Goal: Information Seeking & Learning: Learn about a topic

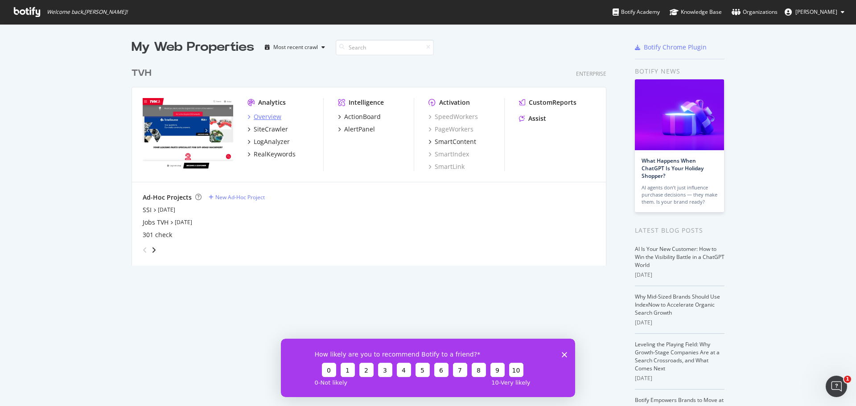
click at [265, 114] on div "Overview" at bounding box center [268, 116] width 28 height 9
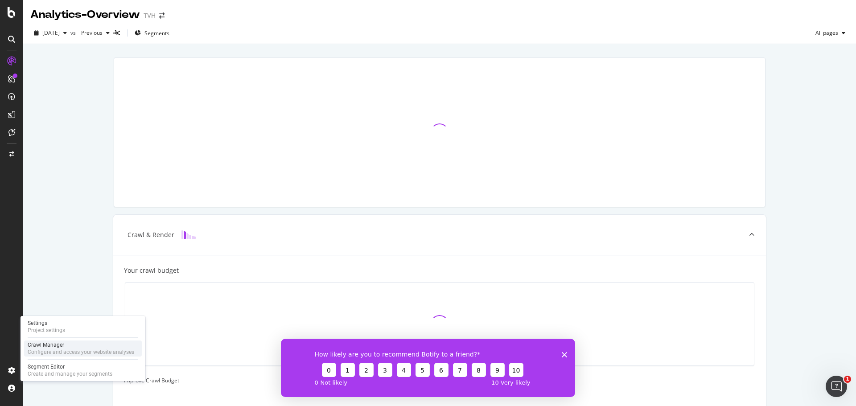
click at [66, 350] on div "Configure and access your website analyses" at bounding box center [81, 352] width 107 height 7
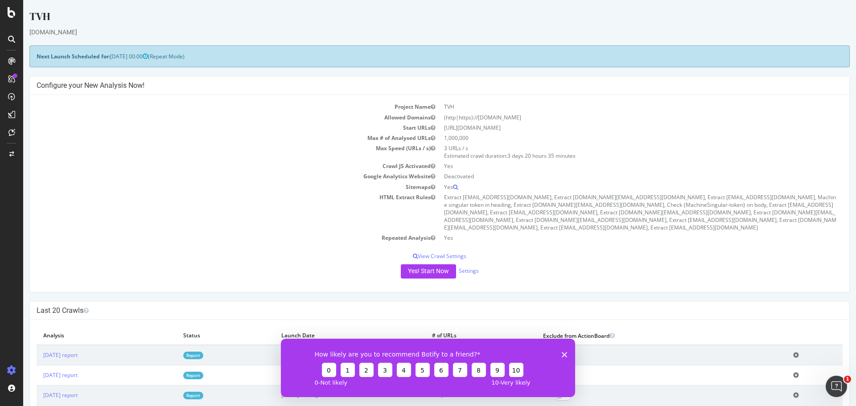
click at [571, 353] on div "How likely are you to recommend Botify to a friend? 0 1 2 3 4 5 6 7 8 9 10 0 - …" at bounding box center [428, 367] width 294 height 58
click at [567, 355] on icon "Close survey" at bounding box center [564, 354] width 5 height 5
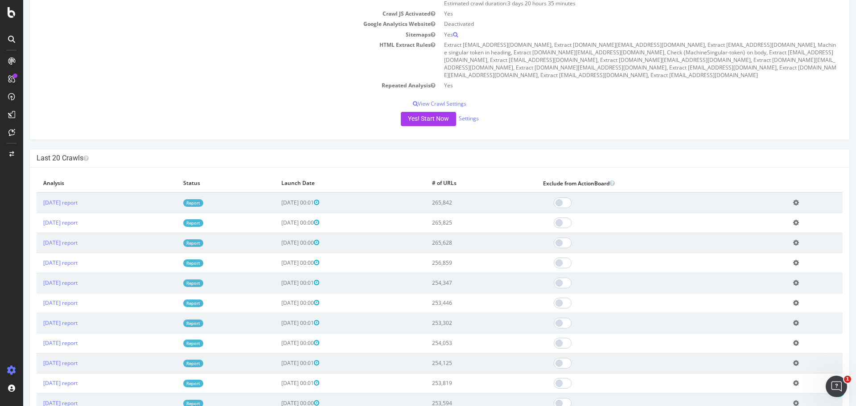
scroll to position [178, 0]
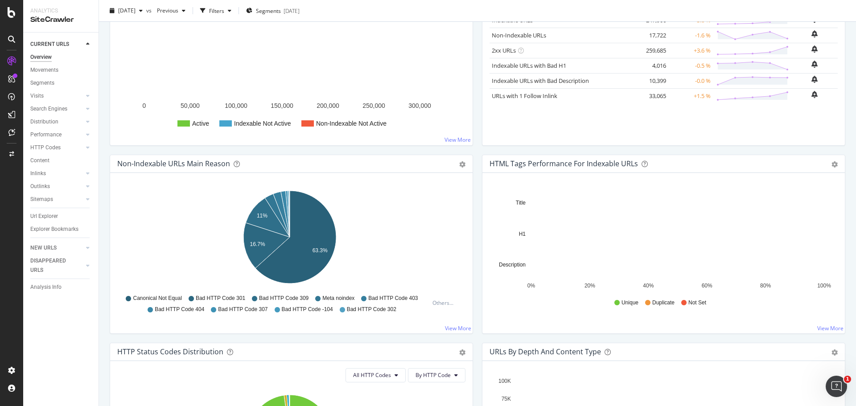
scroll to position [178, 0]
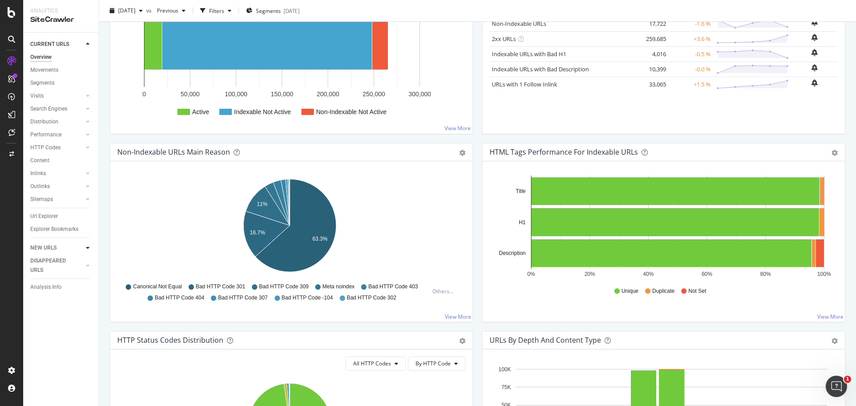
click at [88, 246] on icon at bounding box center [88, 247] width 4 height 5
drag, startPoint x: 45, startPoint y: 65, endPoint x: 48, endPoint y: 71, distance: 6.8
click at [45, 66] on div "Overview" at bounding box center [40, 70] width 21 height 9
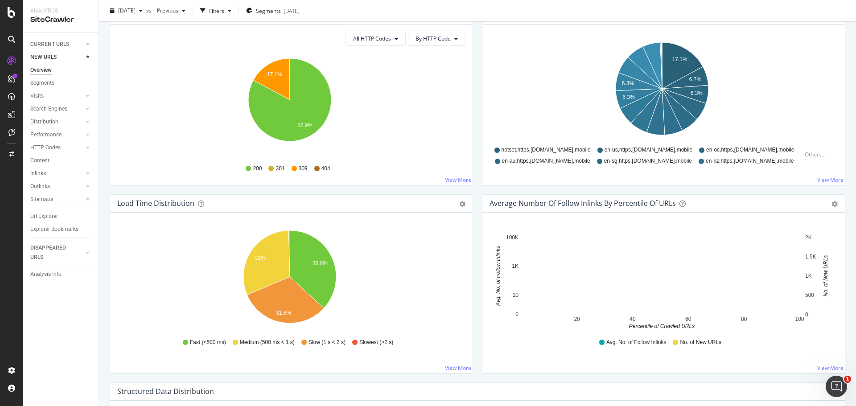
scroll to position [446, 0]
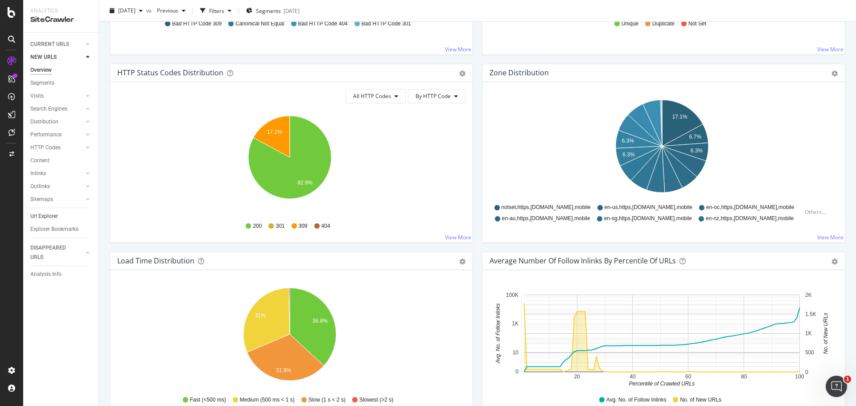
click at [63, 214] on link "Url Explorer" at bounding box center [61, 216] width 62 height 9
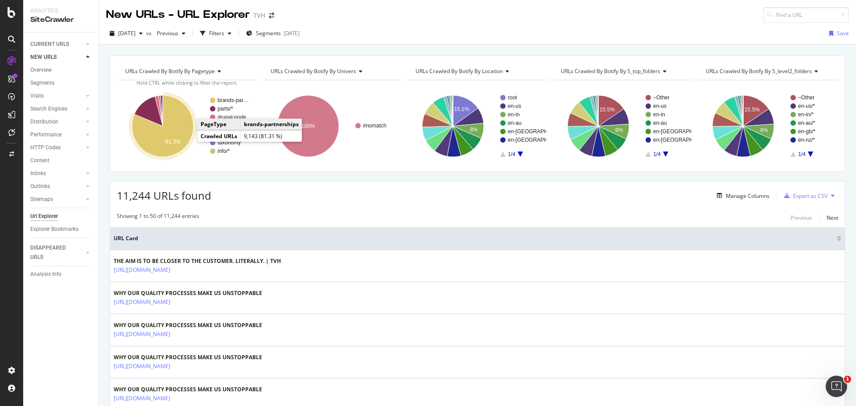
click at [185, 133] on icon "A chart." at bounding box center [163, 126] width 62 height 62
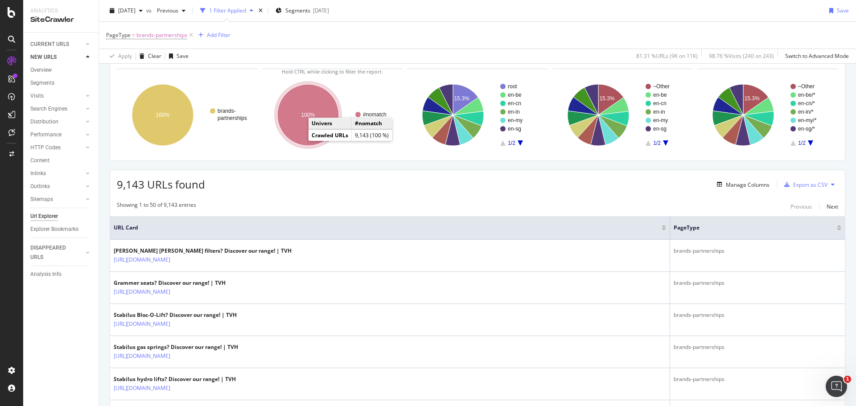
scroll to position [45, 0]
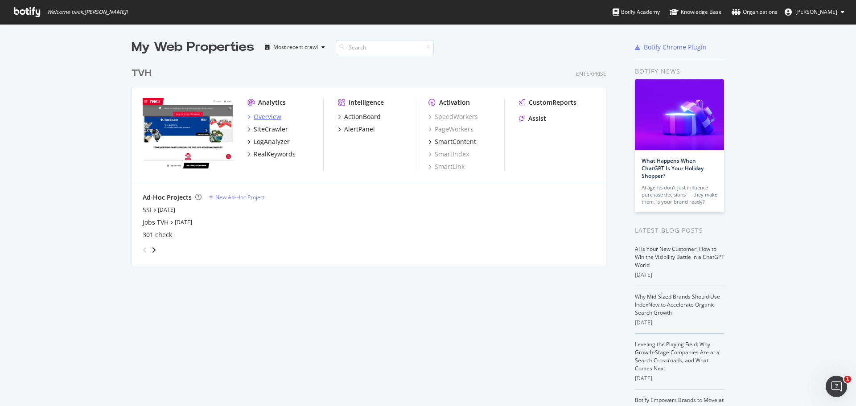
click at [270, 115] on div "Overview" at bounding box center [268, 116] width 28 height 9
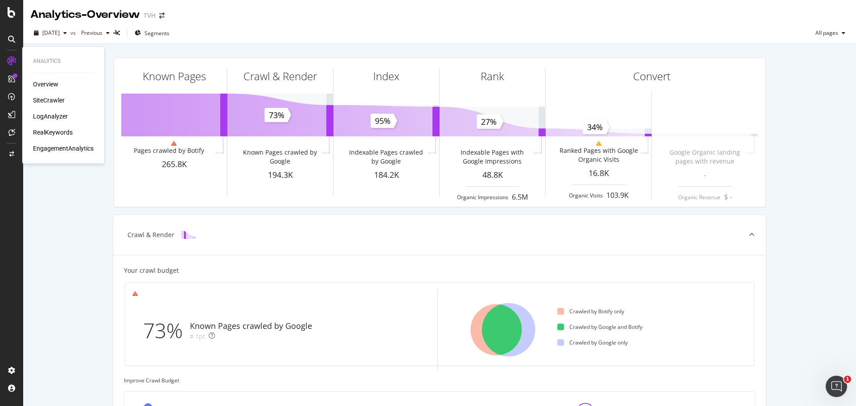
click at [47, 100] on div "SiteCrawler" at bounding box center [49, 100] width 32 height 9
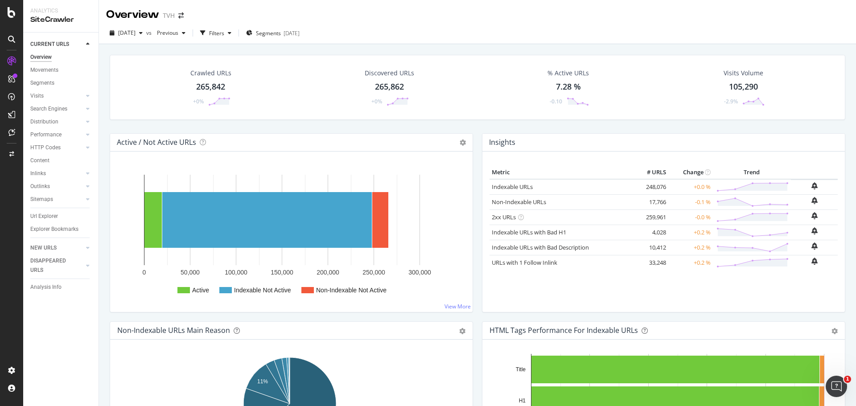
click at [8, 35] on div at bounding box center [11, 39] width 14 height 14
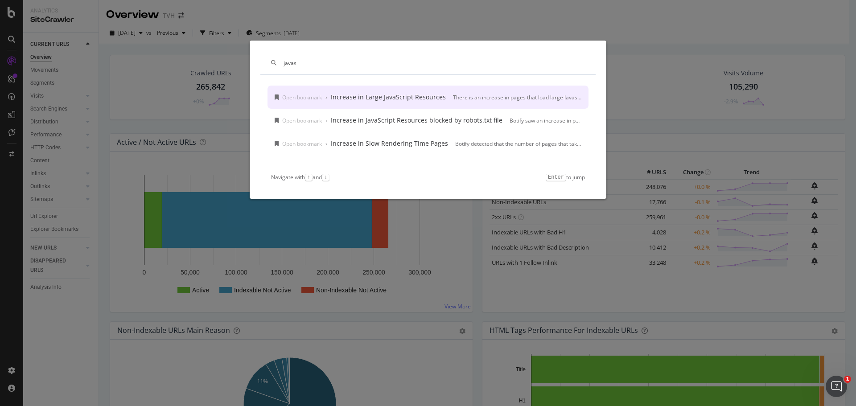
type input "javas"
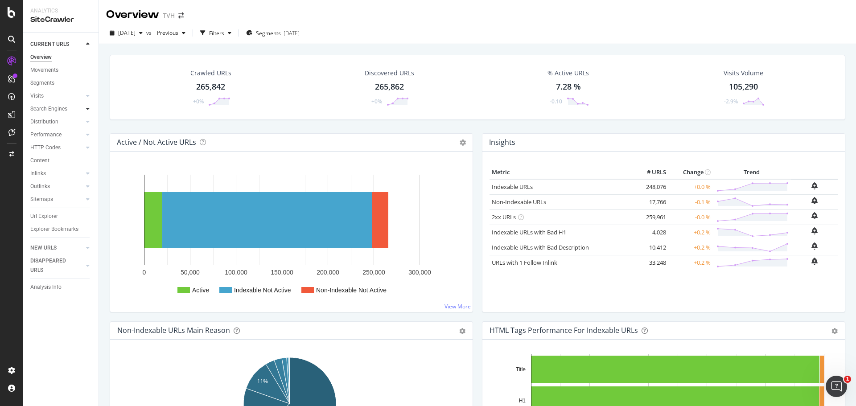
click at [89, 110] on icon at bounding box center [88, 108] width 4 height 5
click at [87, 97] on icon at bounding box center [88, 95] width 4 height 5
click at [84, 132] on div at bounding box center [87, 134] width 9 height 9
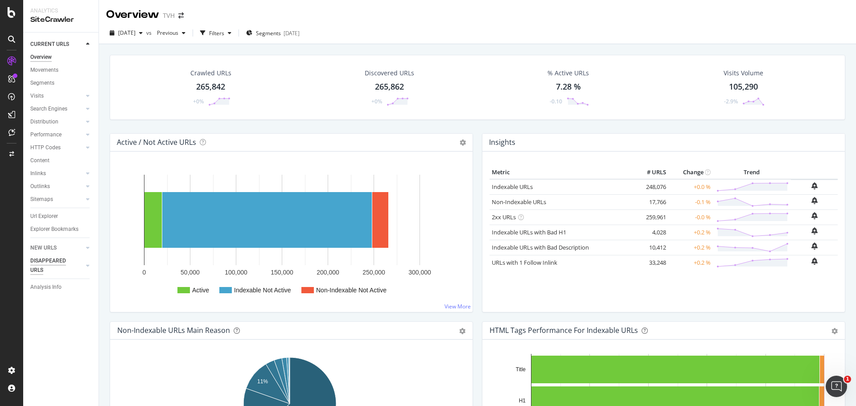
click at [52, 285] on div "Analysis Info" at bounding box center [45, 287] width 31 height 9
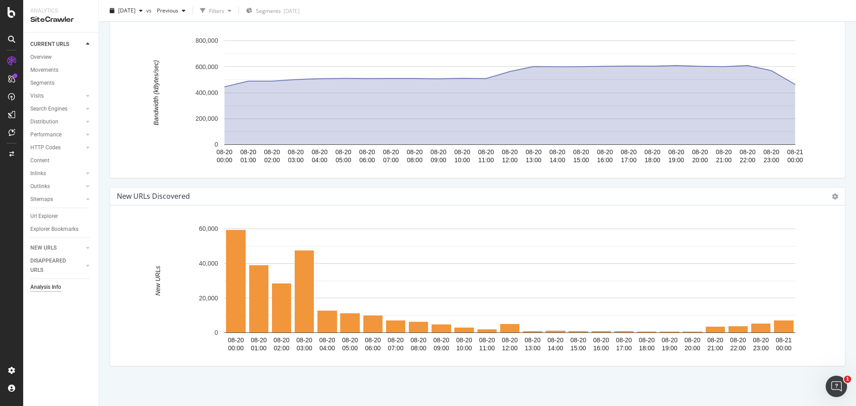
scroll to position [1389, 0]
